Goal: Information Seeking & Learning: Learn about a topic

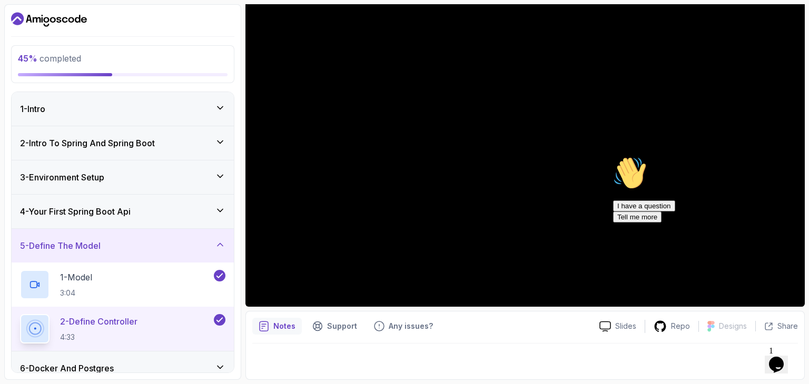
click at [176, 247] on div "5 - Define The Model" at bounding box center [122, 246] width 205 height 13
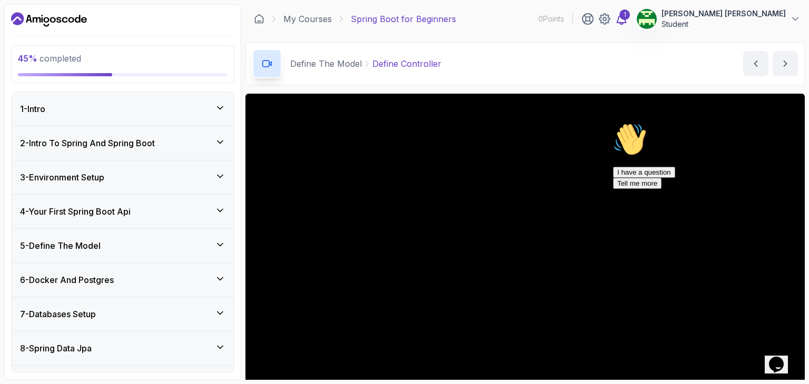
click at [628, 17] on div "1" at bounding box center [604, 19] width 46 height 13
click at [628, 18] on icon at bounding box center [621, 19] width 13 height 13
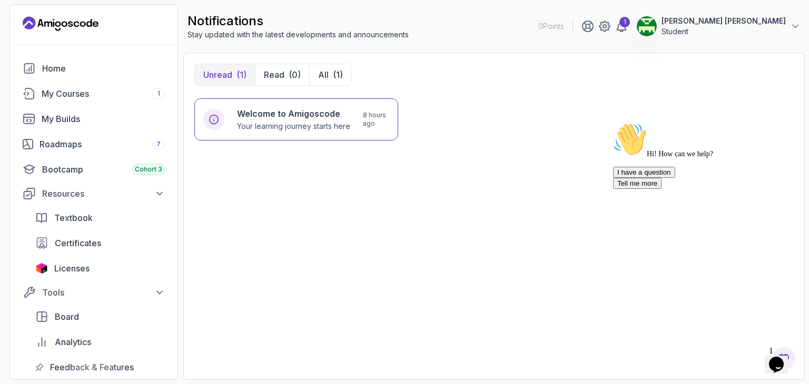
click at [225, 79] on p "Unread" at bounding box center [217, 74] width 29 height 13
click at [294, 131] on p "Your learning journey starts here" at bounding box center [293, 126] width 113 height 11
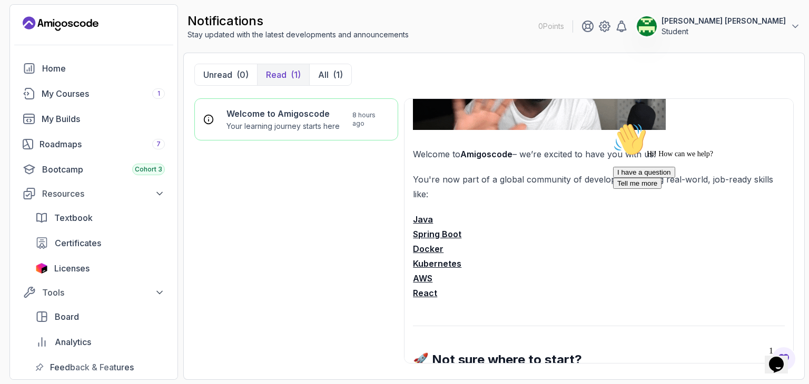
scroll to position [140, 0]
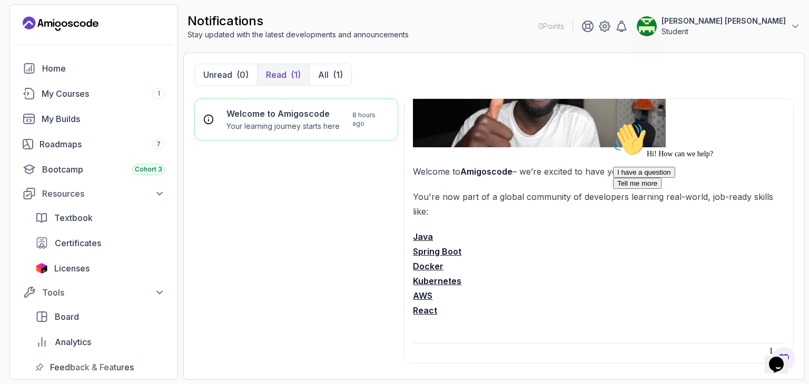
click at [425, 233] on strong "Java" at bounding box center [423, 237] width 20 height 11
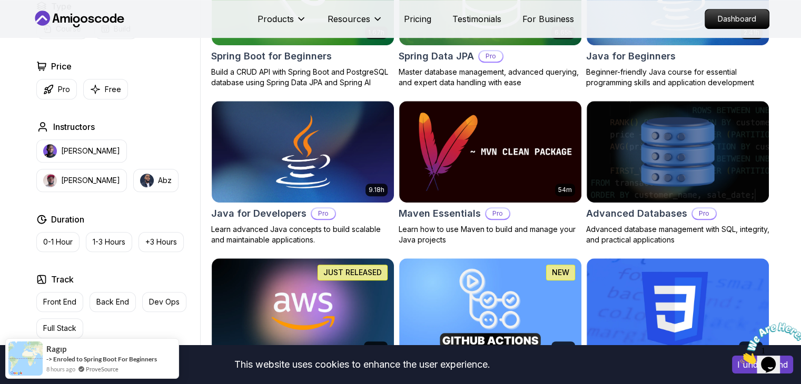
scroll to position [491, 0]
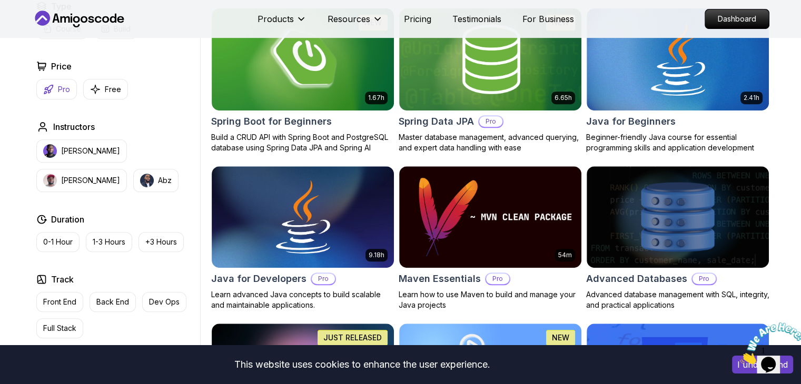
click at [56, 86] on button "Pro" at bounding box center [56, 89] width 41 height 21
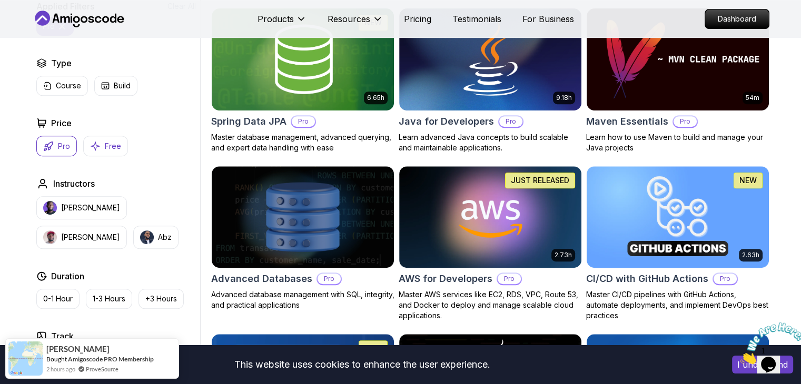
click at [91, 141] on icon "button" at bounding box center [95, 146] width 11 height 11
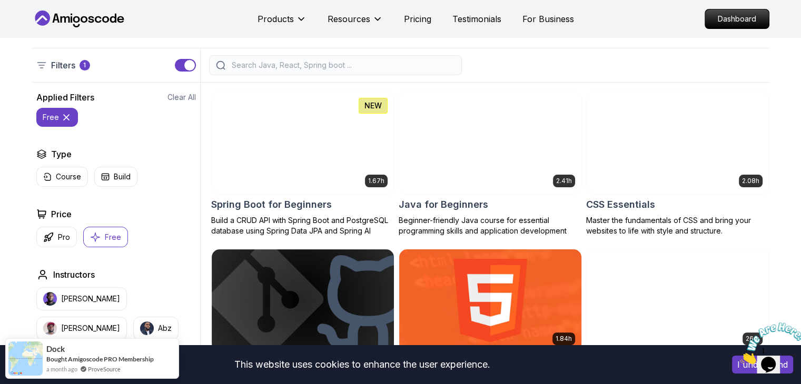
scroll to position [281, 0]
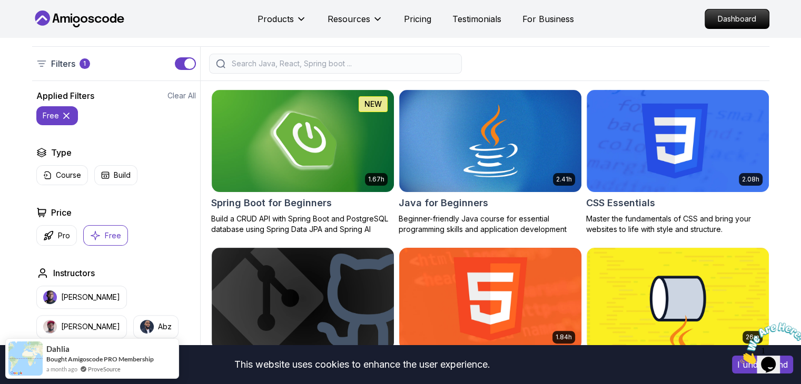
scroll to position [211, 0]
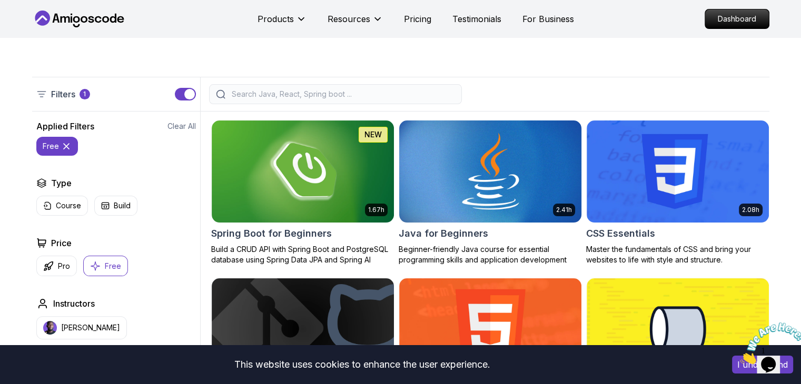
click at [491, 194] on img at bounding box center [489, 171] width 191 height 107
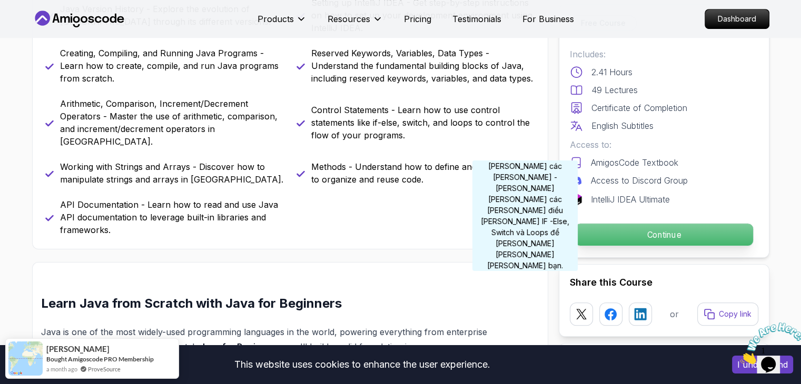
scroll to position [632, 0]
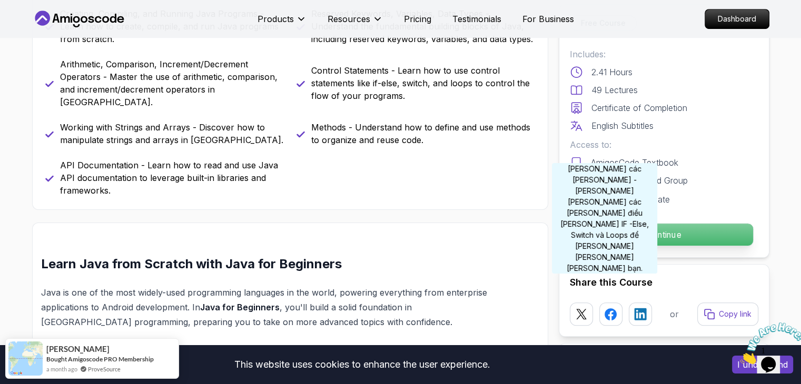
click at [607, 240] on p "Continue" at bounding box center [664, 235] width 178 height 22
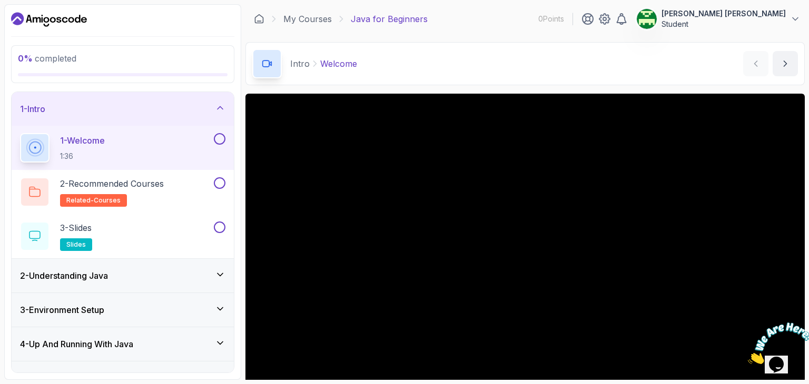
scroll to position [101, 0]
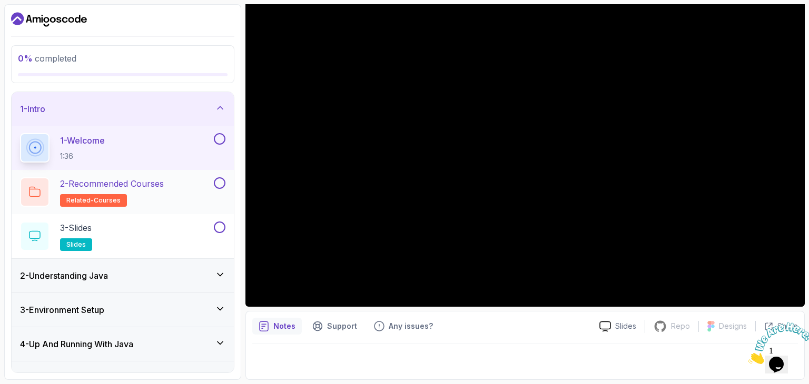
click at [116, 201] on span "related-courses" at bounding box center [93, 200] width 54 height 8
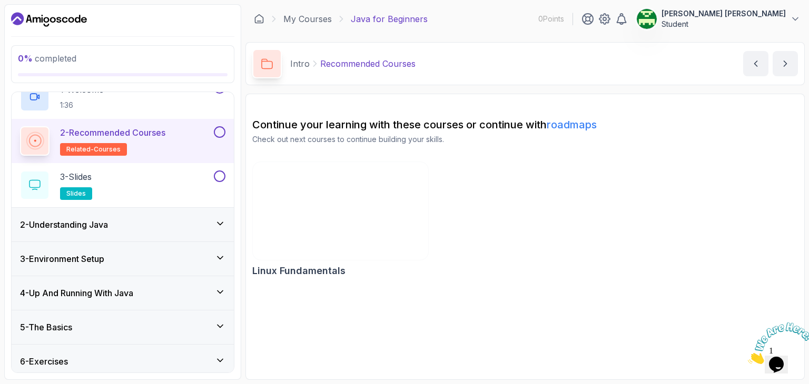
scroll to position [90, 0]
